Goal: Task Accomplishment & Management: Use online tool/utility

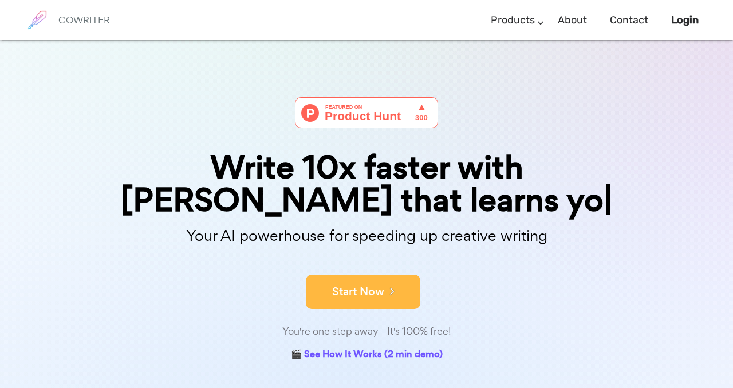
click at [375, 259] on div "Start Now" at bounding box center [366, 282] width 572 height 49
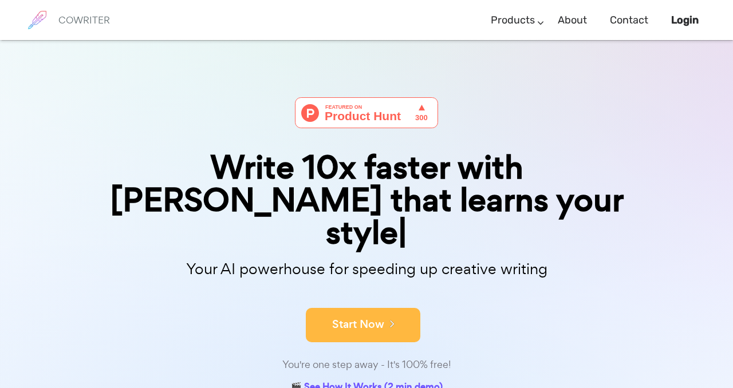
click at [402, 308] on button "Start Now" at bounding box center [363, 325] width 114 height 34
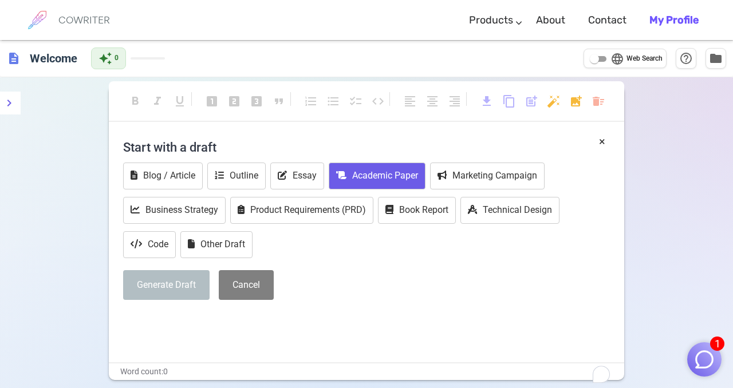
click at [381, 189] on button "Academic Paper" at bounding box center [376, 176] width 97 height 27
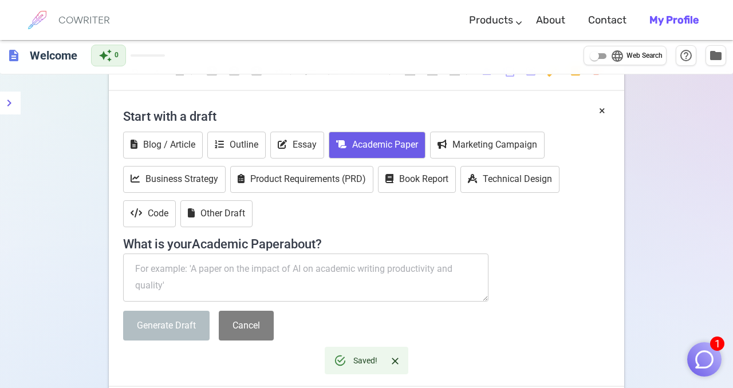
scroll to position [41, 0]
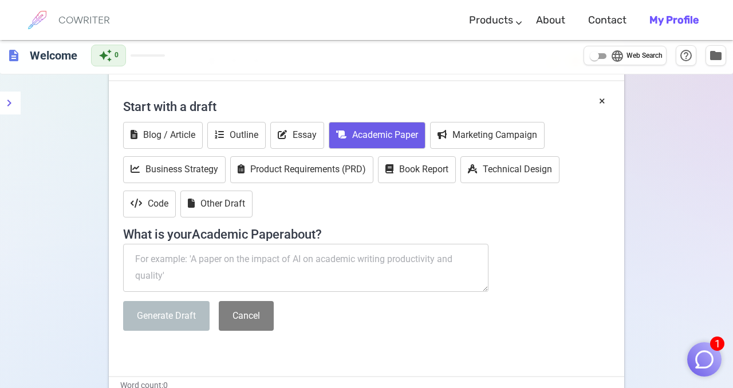
click at [301, 292] on textarea "To enrich screen reader interactions, please activate Accessibility in Grammarl…" at bounding box center [305, 268] width 365 height 48
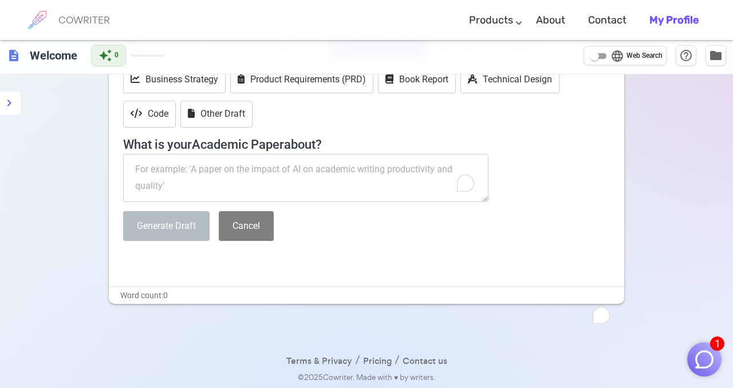
scroll to position [135, 0]
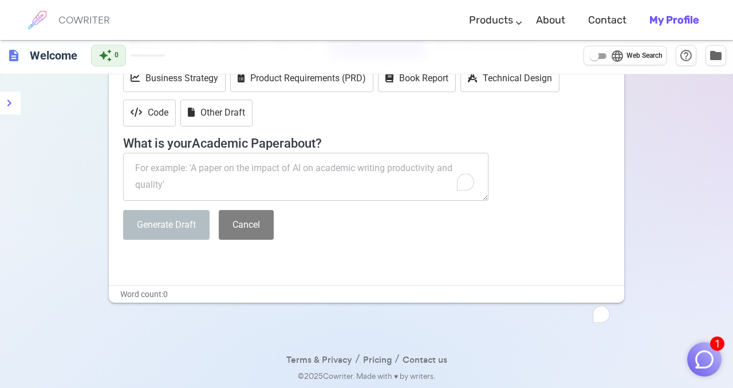
click at [343, 201] on textarea "To enrich screen reader interactions, please activate Accessibility in Grammarl…" at bounding box center [305, 177] width 365 height 48
click at [711, 361] on img "button" at bounding box center [704, 360] width 22 height 22
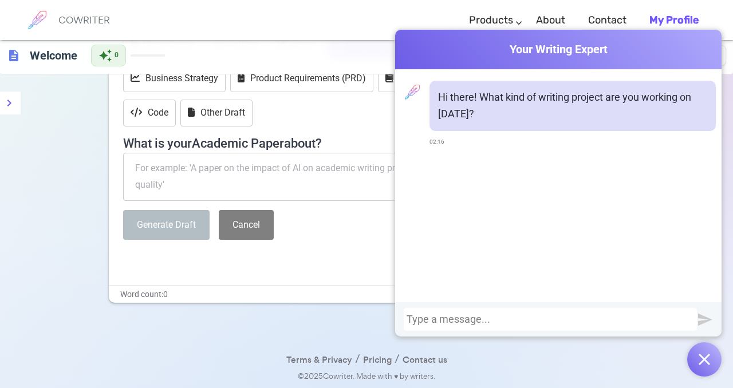
click at [341, 285] on div "× Start with a draft Blog / Article Outline Essay Academic Paper Marketing Camp…" at bounding box center [366, 143] width 515 height 283
click at [331, 64] on div "description Welcome auto_awesome 0 language Web Search help_outline folder" at bounding box center [366, 55] width 733 height 37
click at [391, 285] on div "× Start with a draft Blog / Article Outline Essay Academic Paper Marketing Camp…" at bounding box center [366, 143] width 515 height 283
click at [700, 361] on img "button" at bounding box center [703, 359] width 11 height 11
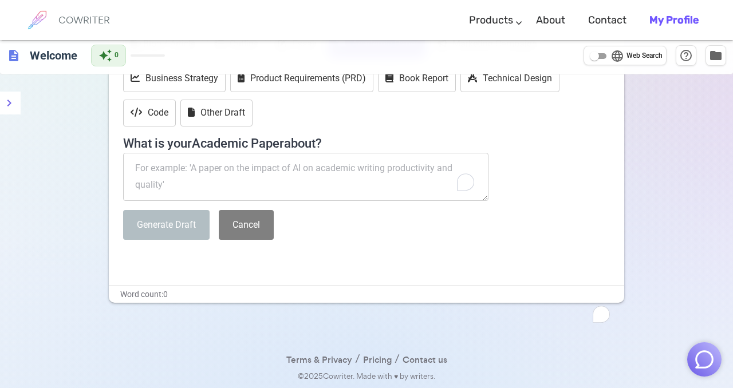
click at [206, 201] on textarea "To enrich screen reader interactions, please activate Accessibility in Grammarl…" at bounding box center [305, 177] width 365 height 48
paste textarea "Option A – Rawls and Nozick Compare John Rawls’ “Theory of Justice” with Robert…"
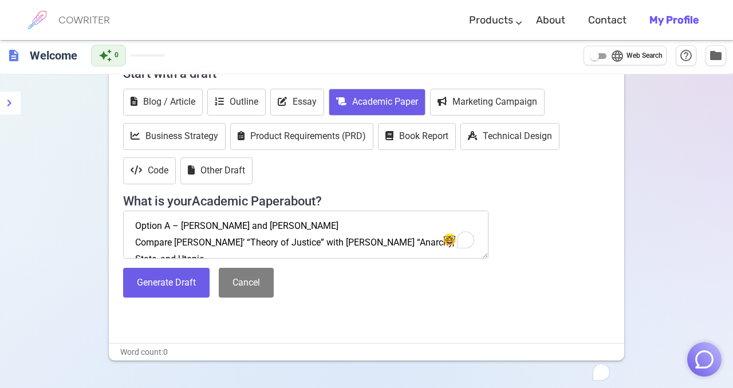
scroll to position [91, 0]
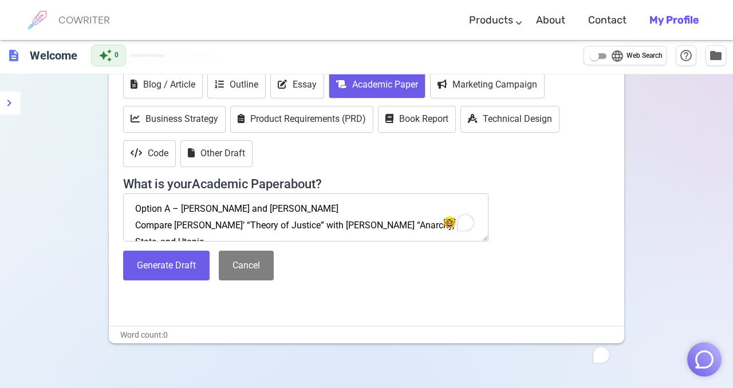
click at [133, 241] on textarea "Option A – Rawls and Nozick Compare John Rawls’ “Theory of Justice” with Robert…" at bounding box center [305, 217] width 365 height 48
type textarea "Option A – Rawls and Nozick Compare John Rawls’ “Theory of Justice” with Robert…"
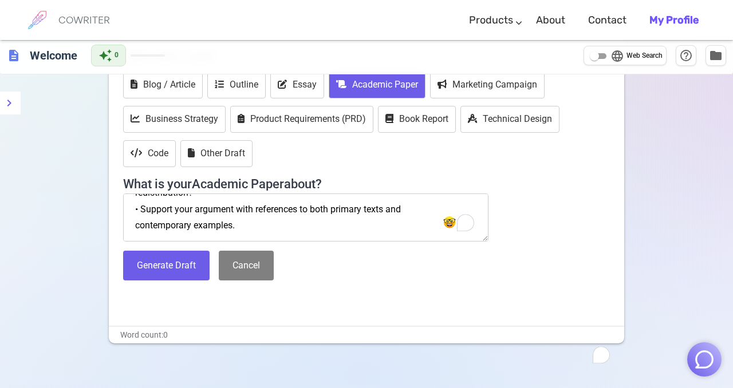
scroll to position [104, 0]
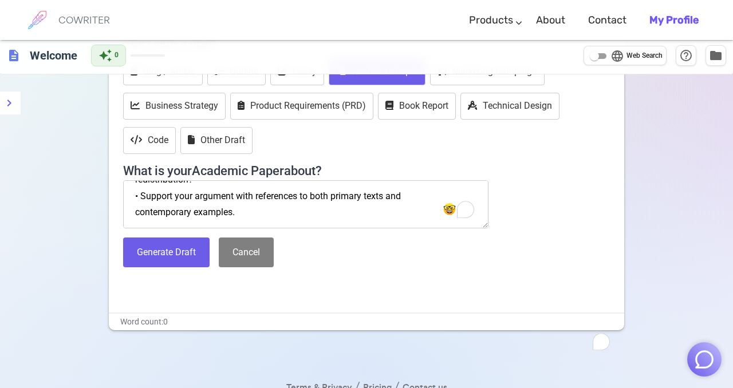
click at [259, 228] on textarea "Option A – Rawls and Nozick Compare John Rawls’ “Theory of Justice” with Robert…" at bounding box center [305, 204] width 365 height 48
click at [159, 268] on button "Generate Draft" at bounding box center [166, 252] width 86 height 30
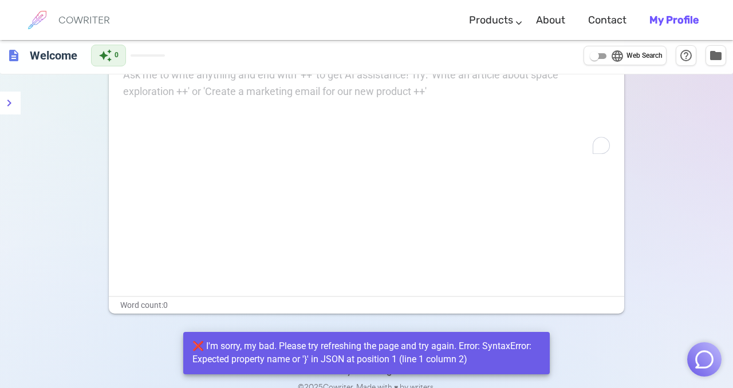
scroll to position [77, 0]
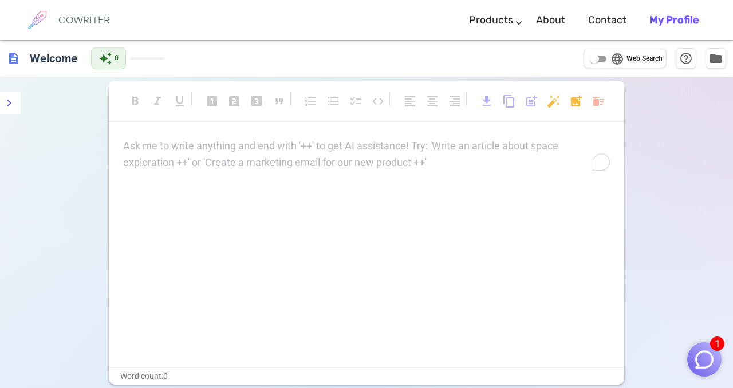
click at [278, 145] on p "Ask me to write anything and end with '++' to get AI assistance! Try: 'Write an…" at bounding box center [366, 146] width 486 height 17
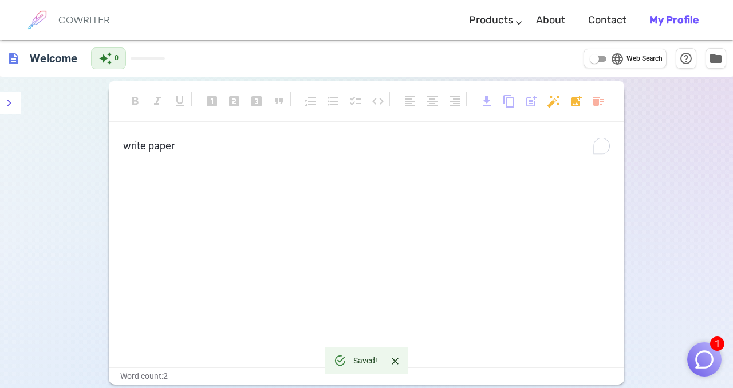
click at [201, 144] on p "write paper" at bounding box center [366, 146] width 486 height 17
click at [203, 152] on p "write paper" at bounding box center [366, 146] width 486 height 17
click at [362, 143] on p "write paper" at bounding box center [366, 146] width 486 height 17
click at [275, 153] on p "write paper [PERSON_NAME] and [PERSON_NAME]" at bounding box center [366, 146] width 486 height 17
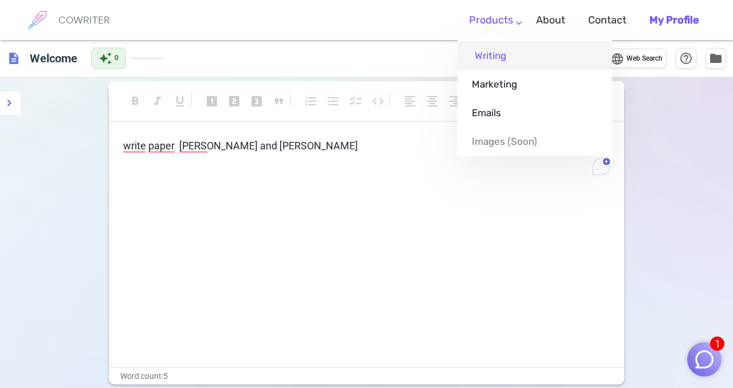
click at [502, 58] on link "Writing" at bounding box center [534, 55] width 155 height 29
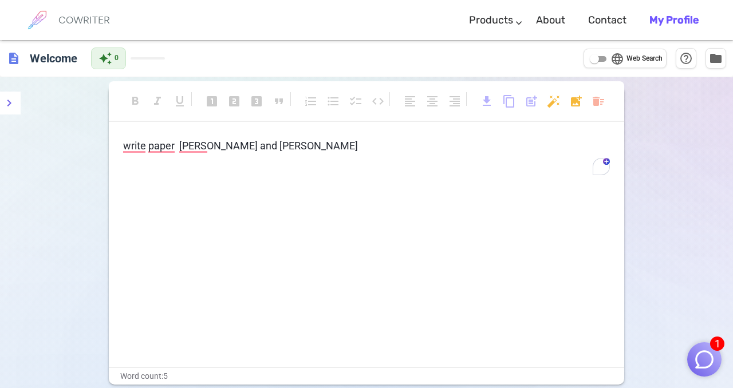
click at [259, 151] on span "write paper [PERSON_NAME] and [PERSON_NAME]" at bounding box center [240, 146] width 235 height 12
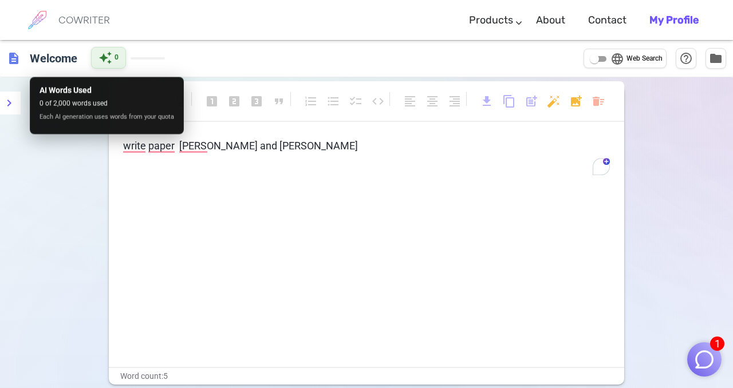
click at [113, 62] on div "auto_awesome 0" at bounding box center [108, 58] width 35 height 22
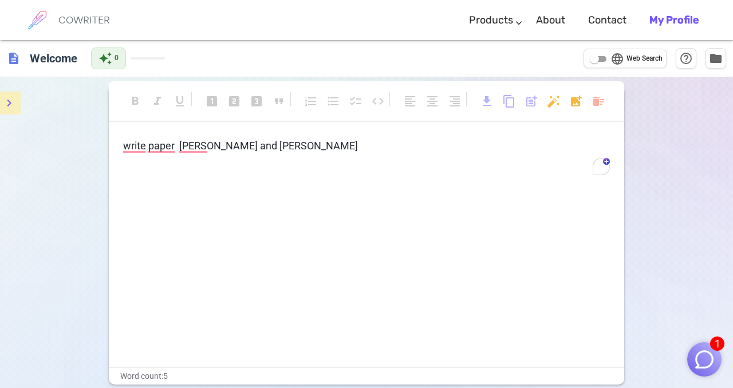
click at [5, 102] on icon "menu" at bounding box center [9, 103] width 14 height 14
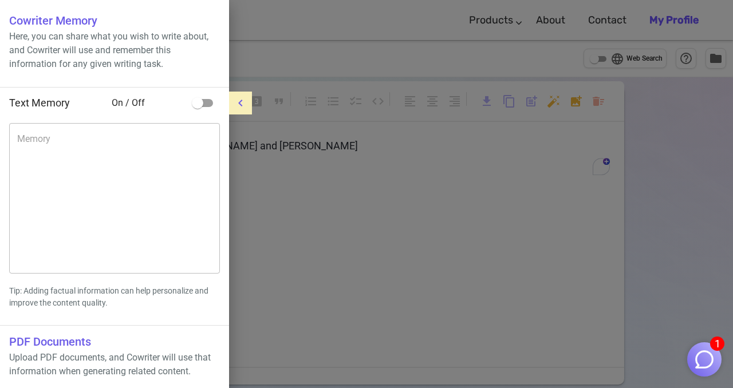
scroll to position [42, 0]
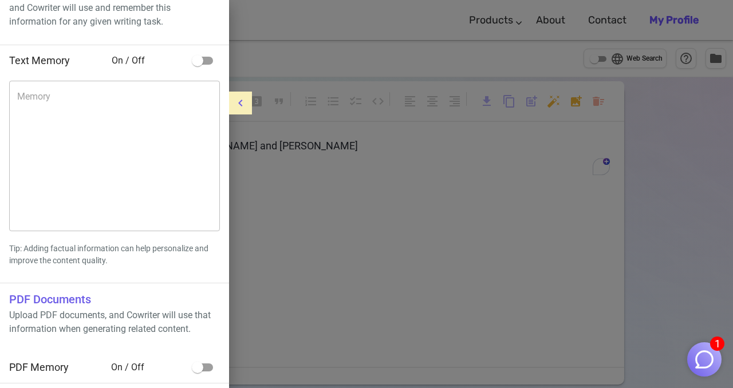
click at [43, 318] on p "Upload PDF documents, and Cowriter will use that information when generating re…" at bounding box center [114, 321] width 211 height 27
click at [46, 375] on div "PDF Memory" at bounding box center [60, 367] width 102 height 17
click at [204, 369] on input "checkbox" at bounding box center [197, 368] width 65 height 22
checkbox input "true"
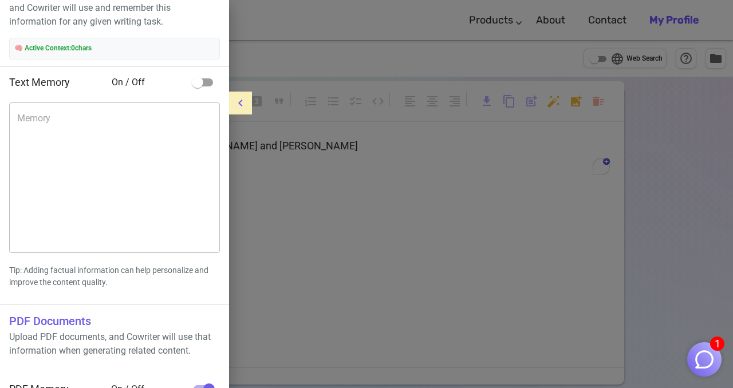
scroll to position [140, 0]
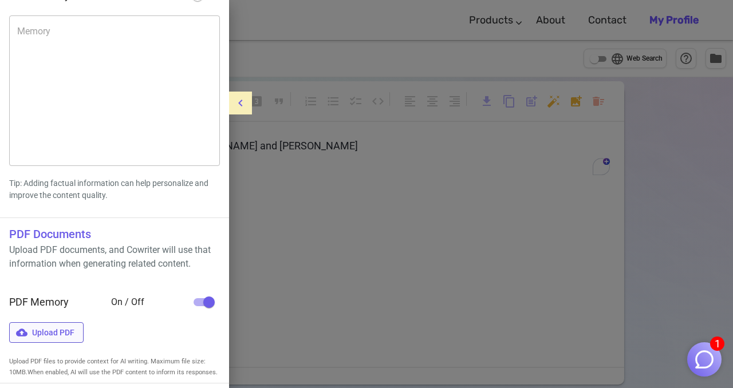
click at [54, 331] on span "Upload PDF" at bounding box center [46, 332] width 74 height 21
click at [0, 0] on input "Upload PDF" at bounding box center [0, 0] width 0 height 0
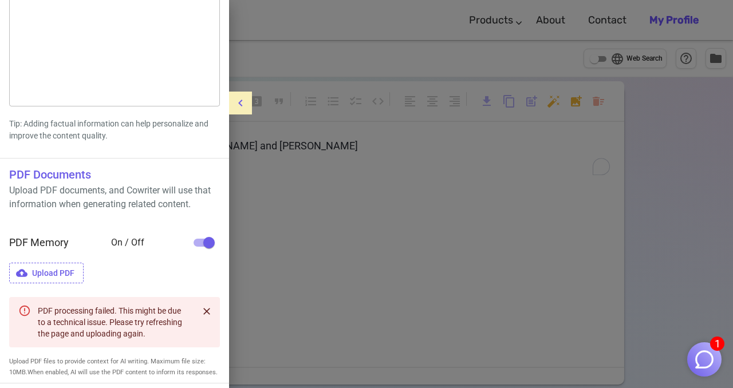
scroll to position [211, 0]
click at [212, 306] on icon "Close" at bounding box center [206, 311] width 11 height 11
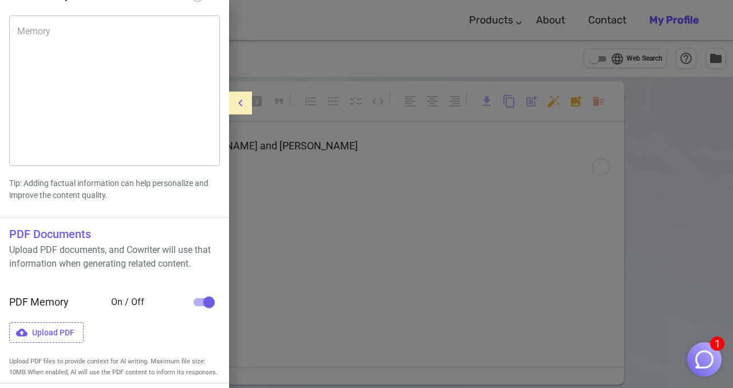
click at [569, 91] on div at bounding box center [366, 194] width 733 height 388
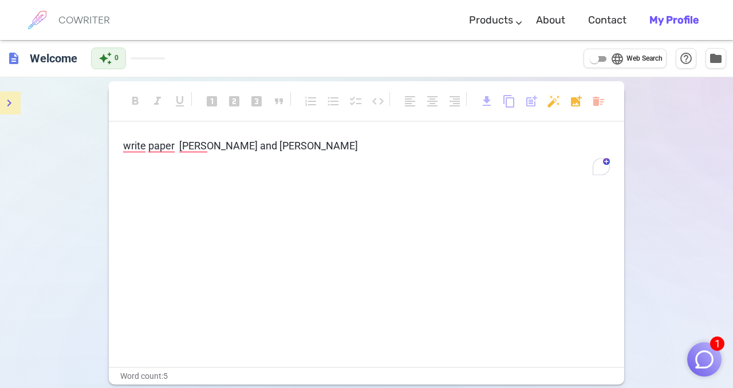
click at [10, 112] on button "menu" at bounding box center [9, 103] width 23 height 23
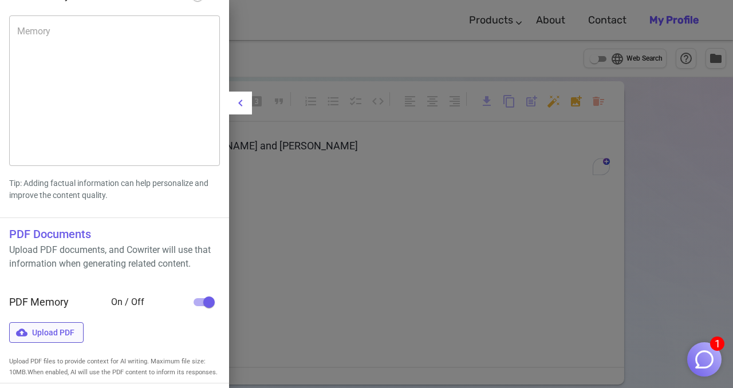
click at [70, 322] on span "Upload PDF" at bounding box center [46, 332] width 74 height 21
click at [0, 0] on input "Upload PDF" at bounding box center [0, 0] width 0 height 0
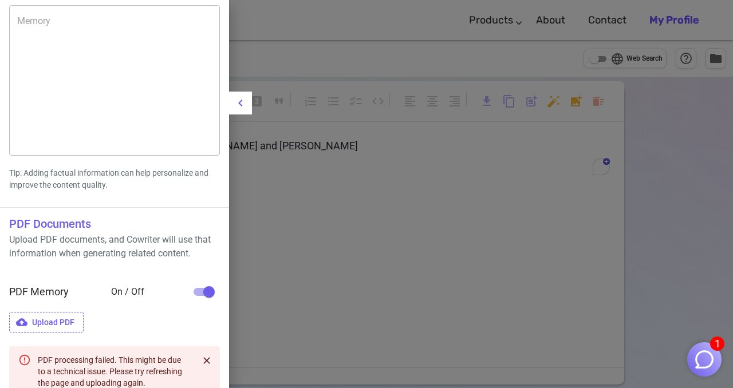
scroll to position [211, 0]
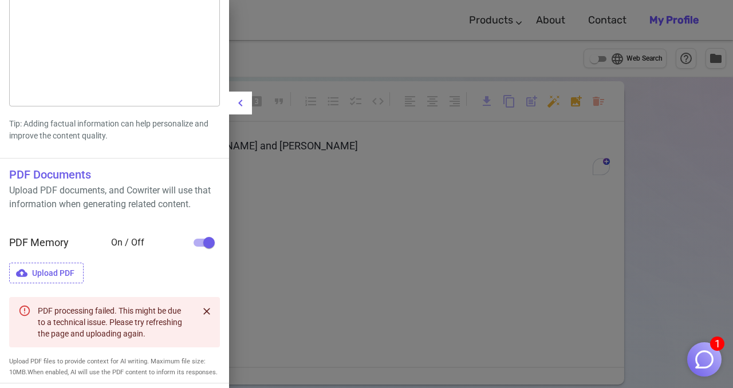
click at [211, 306] on icon "Close" at bounding box center [206, 311] width 11 height 11
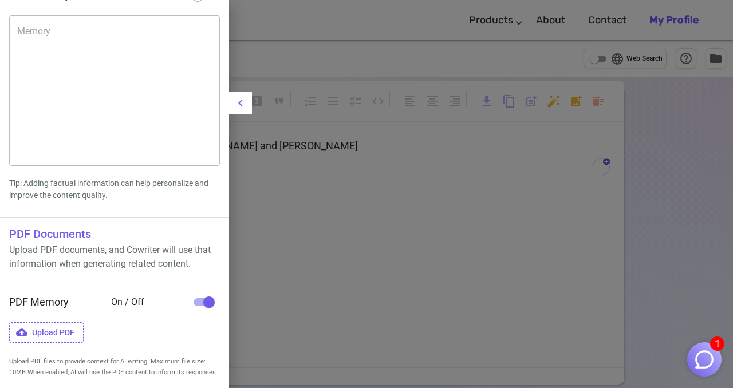
click at [317, 295] on div at bounding box center [366, 194] width 733 height 388
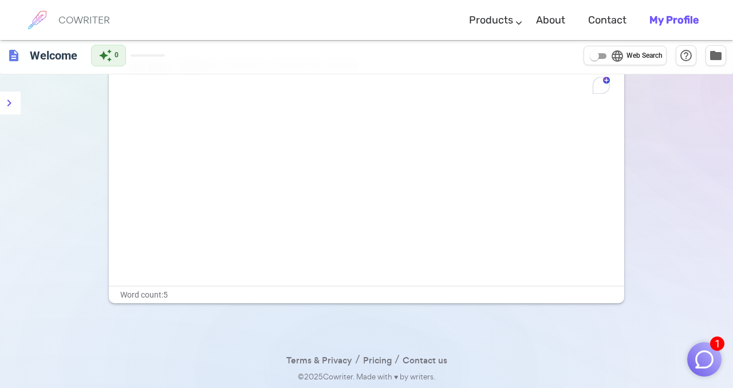
scroll to position [0, 0]
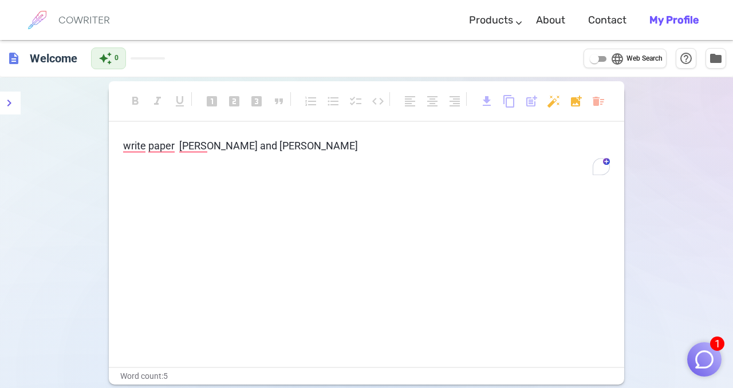
click at [589, 57] on input "language Web Search" at bounding box center [593, 59] width 41 height 14
checkbox input "true"
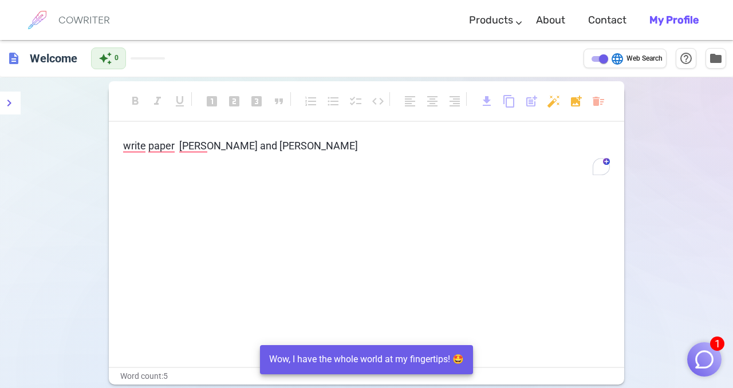
click at [441, 163] on p "﻿" at bounding box center [366, 167] width 486 height 17
